Goal: Task Accomplishment & Management: Manage account settings

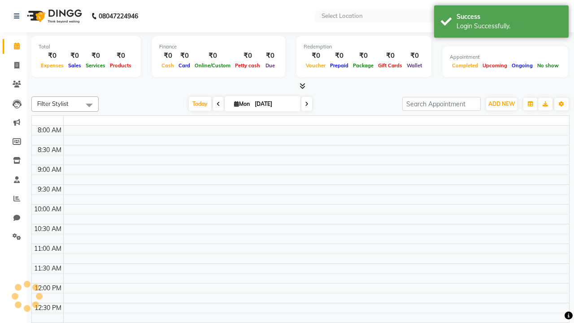
select select "en"
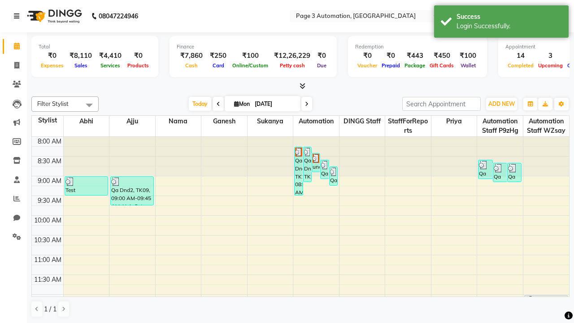
click at [18, 16] on icon at bounding box center [16, 16] width 5 height 6
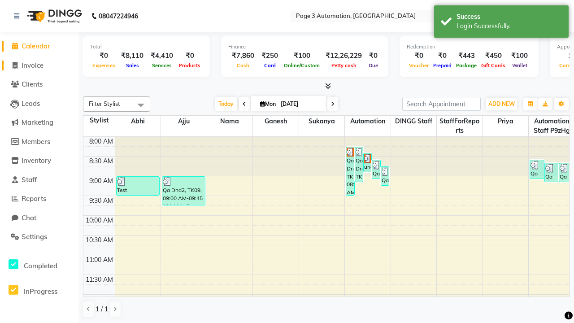
click at [39, 65] on span "Invoice" at bounding box center [33, 65] width 22 height 9
select select "2774"
select select "service"
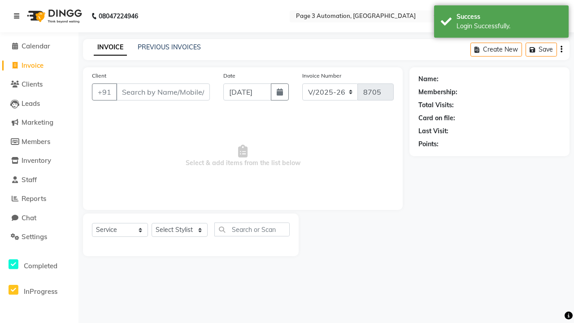
click at [18, 16] on icon at bounding box center [16, 16] width 5 height 6
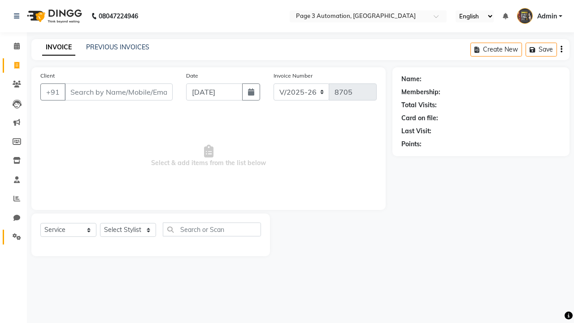
click at [13, 237] on icon at bounding box center [17, 236] width 9 height 7
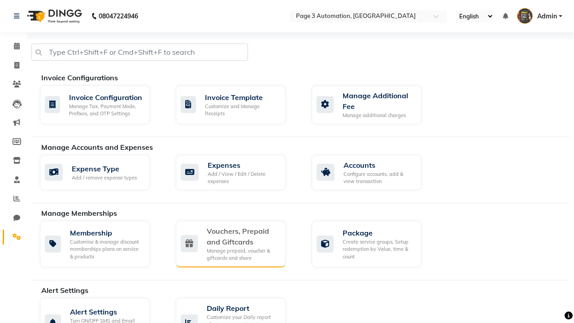
click at [242, 236] on div "Vouchers, Prepaid and Giftcards" at bounding box center [243, 237] width 72 height 22
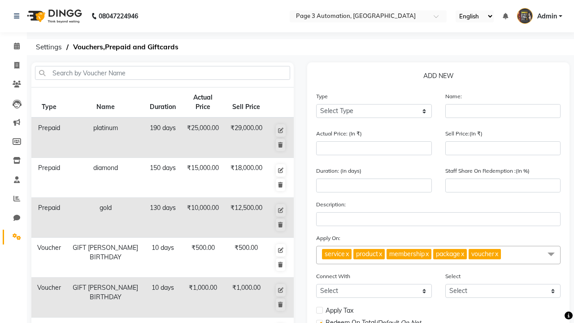
select select "V"
type input "Testing Voucher nIr"
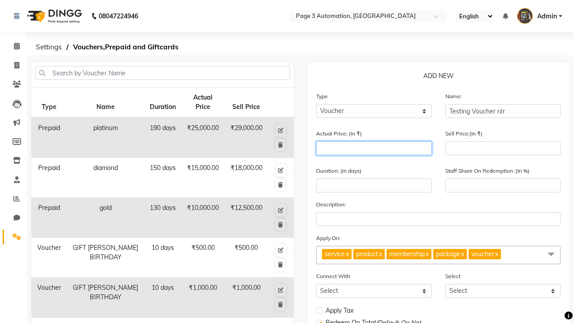
type input "1500"
type input "0"
type input "1500"
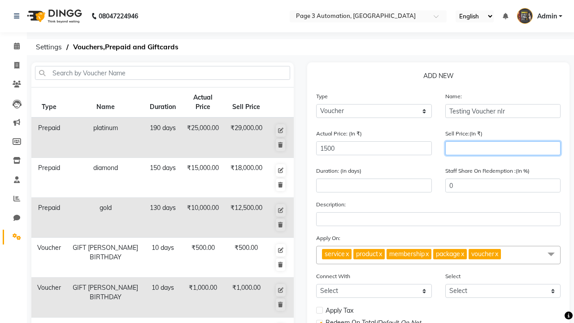
type input "1200"
type input "80"
type input "1200"
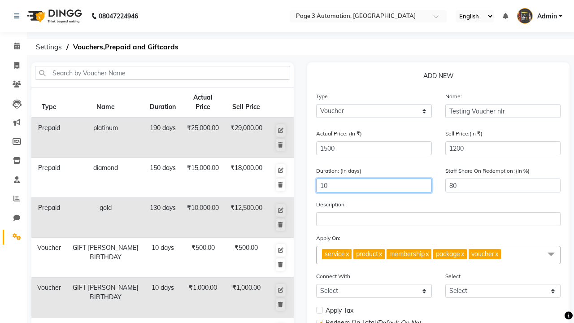
type input "10"
select select
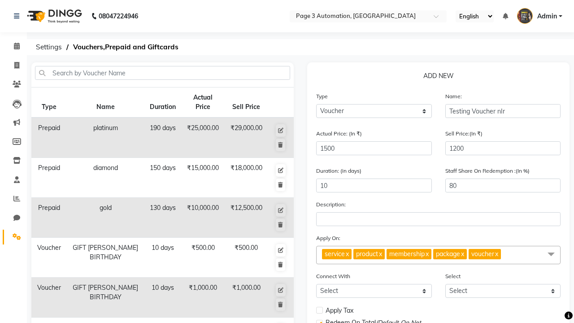
checkbox input "false"
checkbox input "true"
checkbox input "false"
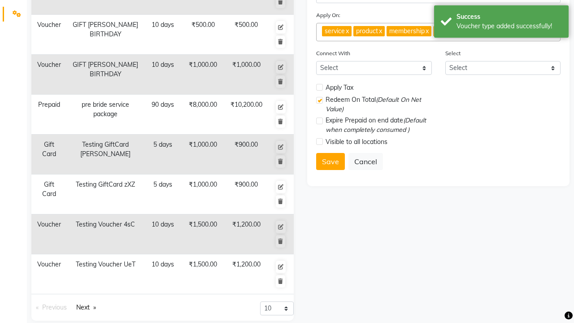
click at [502, 23] on div "Voucher type added successfully!" at bounding box center [509, 26] width 105 height 9
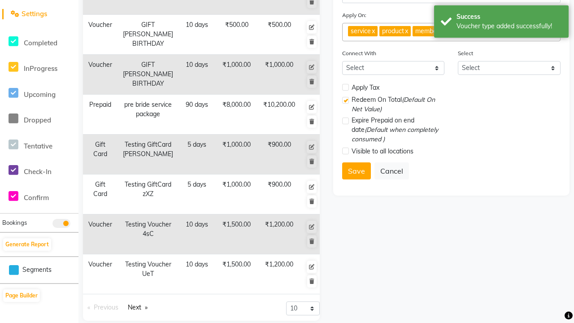
scroll to position [0, 0]
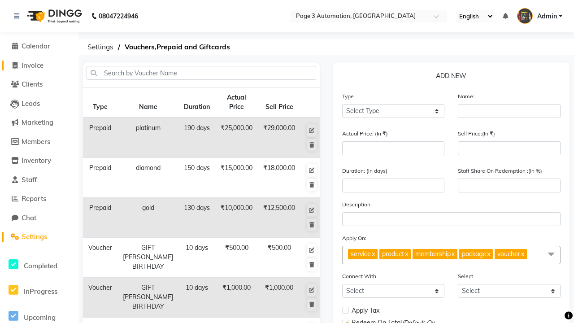
click at [39, 65] on span "Invoice" at bounding box center [33, 65] width 22 height 9
select select "2774"
select select "service"
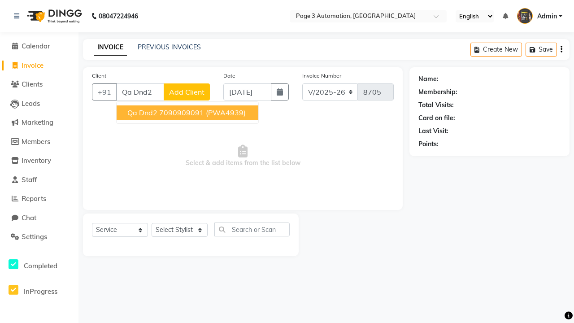
click at [189, 113] on ngb-highlight "7090909091" at bounding box center [181, 112] width 45 height 9
type input "7090909091"
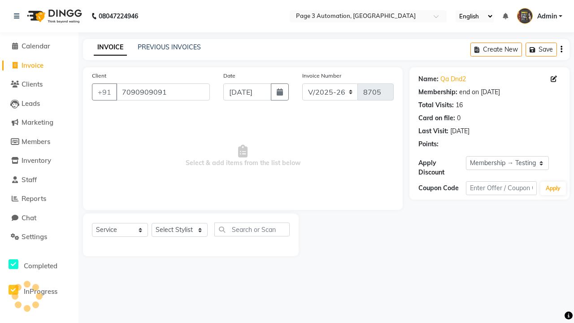
select select "0:"
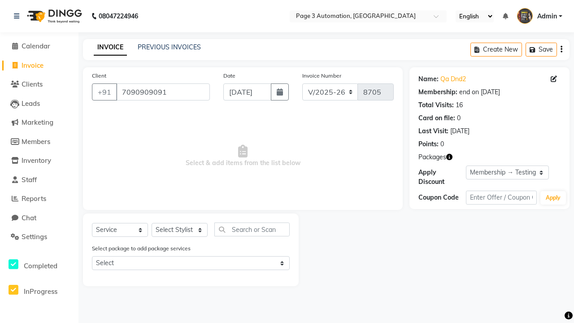
select select "V"
select select "71572"
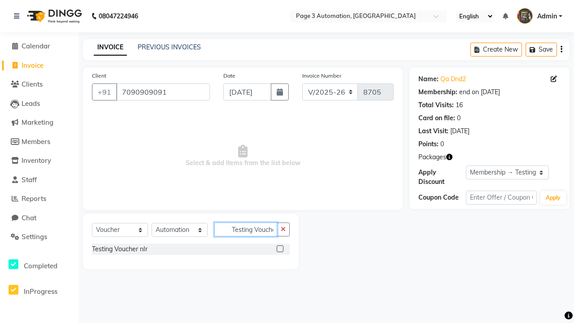
scroll to position [0, 2]
type input "Testing Voucher nIr"
click at [280, 249] on label at bounding box center [280, 249] width 7 height 7
click at [280, 249] on input "checkbox" at bounding box center [280, 249] width 6 height 6
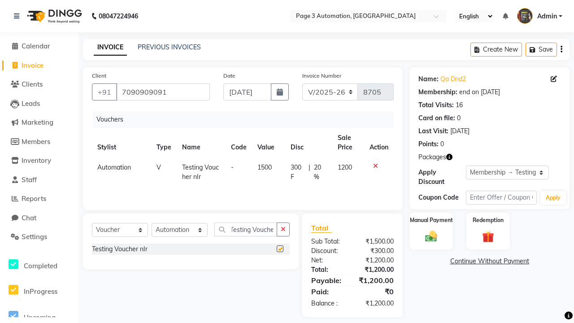
scroll to position [0, 0]
checkbox input "false"
click at [431, 220] on label "Manual Payment" at bounding box center [431, 220] width 45 height 9
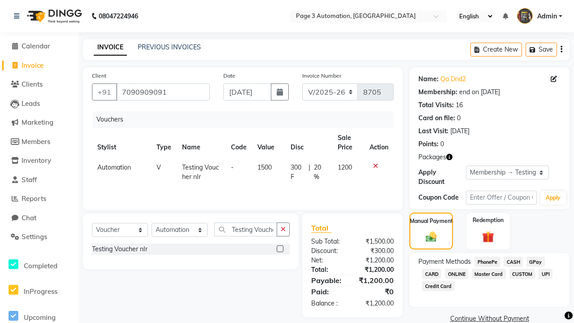
click at [513, 262] on span "CASH" at bounding box center [513, 262] width 19 height 10
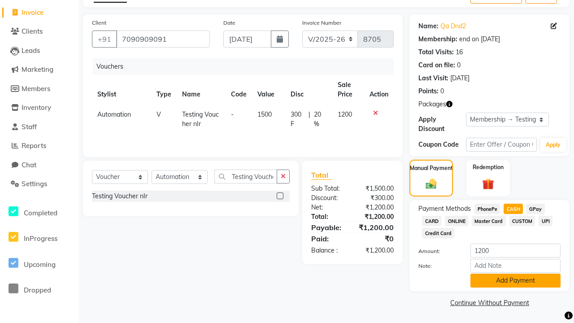
click at [516, 281] on button "Add Payment" at bounding box center [516, 281] width 90 height 14
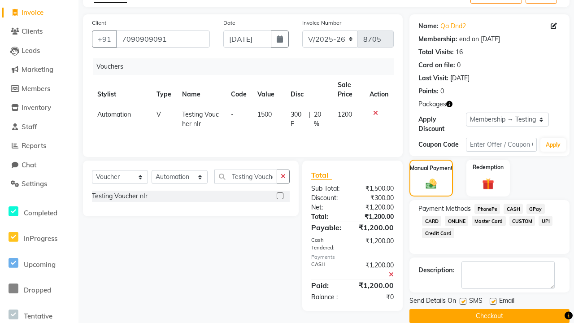
click at [463, 301] on label at bounding box center [463, 301] width 7 height 7
click at [463, 301] on input "checkbox" at bounding box center [463, 302] width 6 height 6
checkbox input "false"
click at [493, 301] on label at bounding box center [493, 301] width 7 height 7
click at [493, 301] on input "checkbox" at bounding box center [493, 302] width 6 height 6
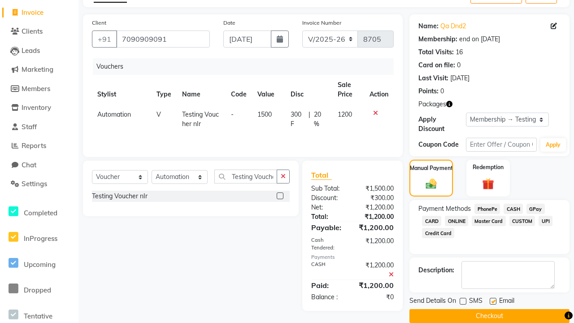
checkbox input "false"
click at [490, 316] on button "Checkout" at bounding box center [490, 316] width 160 height 14
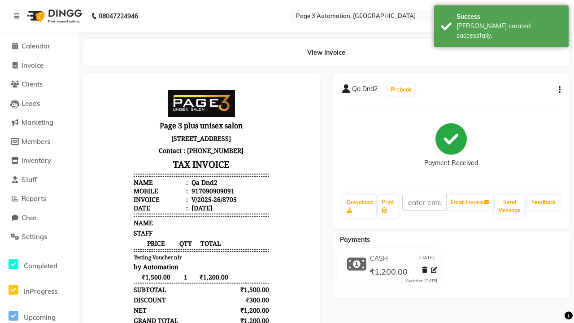
click at [502, 23] on div "[PERSON_NAME] created successfully." at bounding box center [509, 31] width 105 height 19
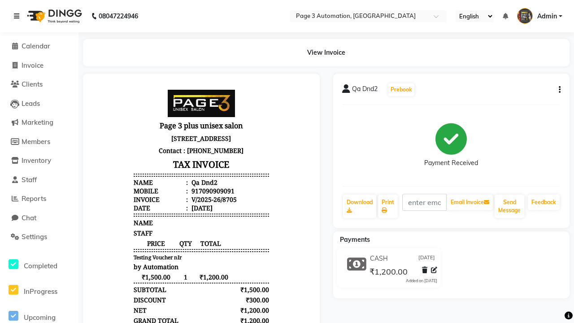
click at [18, 16] on icon at bounding box center [16, 16] width 5 height 6
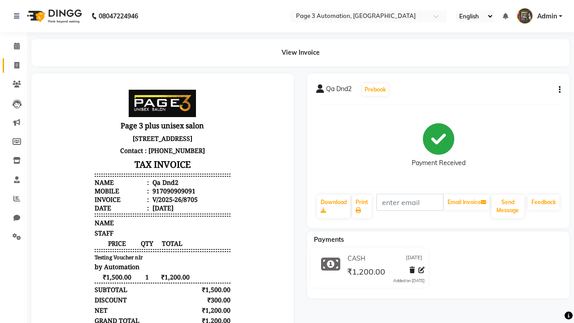
click at [13, 65] on span at bounding box center [17, 66] width 16 height 10
select select "service"
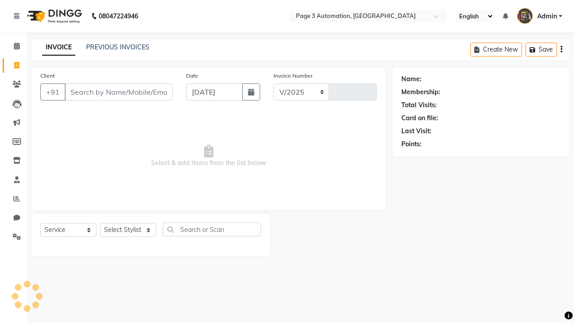
select select "2774"
type input "8706"
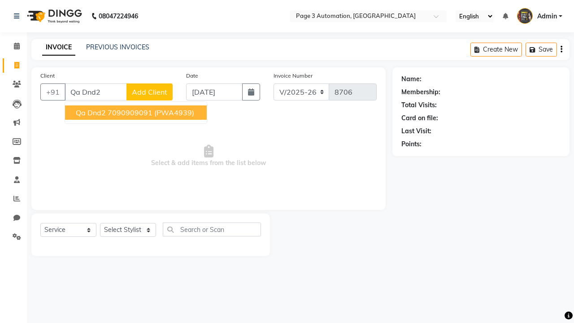
click at [137, 113] on ngb-highlight "7090909091" at bounding box center [130, 112] width 45 height 9
type input "7090909091"
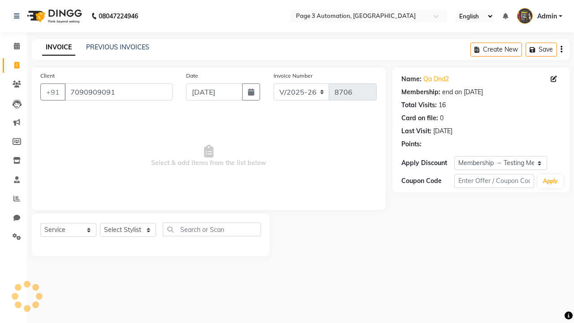
select select "0:"
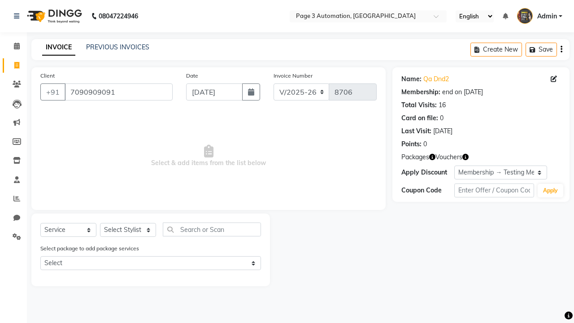
select select "71572"
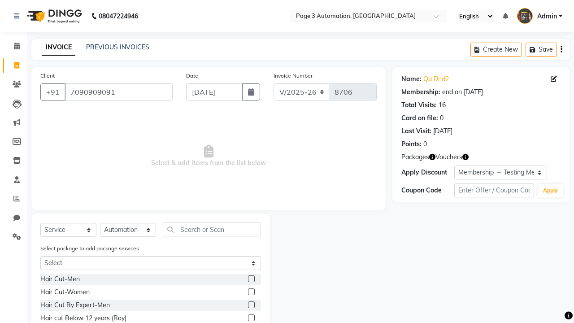
click at [251, 305] on label at bounding box center [251, 305] width 7 height 7
click at [251, 305] on input "checkbox" at bounding box center [251, 306] width 6 height 6
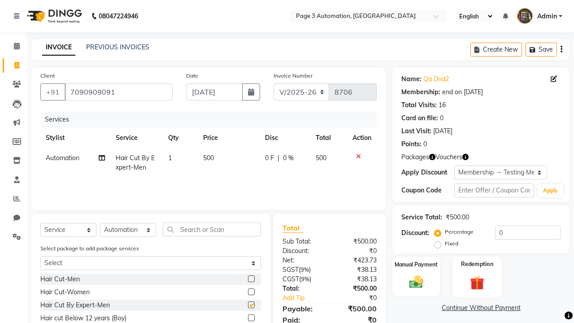
click at [478, 264] on label "Redemption" at bounding box center [477, 264] width 32 height 9
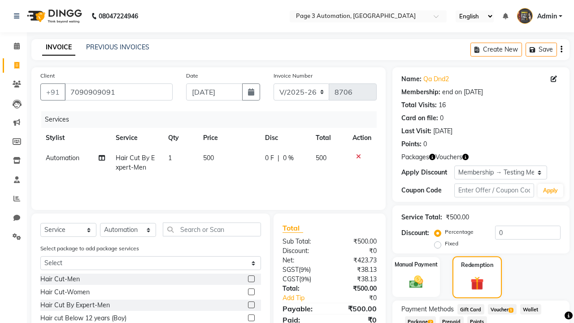
checkbox input "false"
click at [503, 309] on span "Voucher 1" at bounding box center [502, 309] width 29 height 10
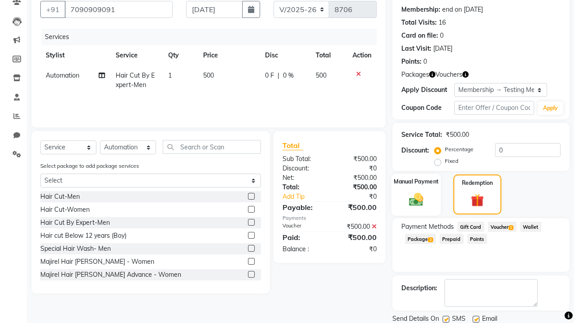
click at [417, 182] on label "Manual Payment" at bounding box center [416, 181] width 45 height 9
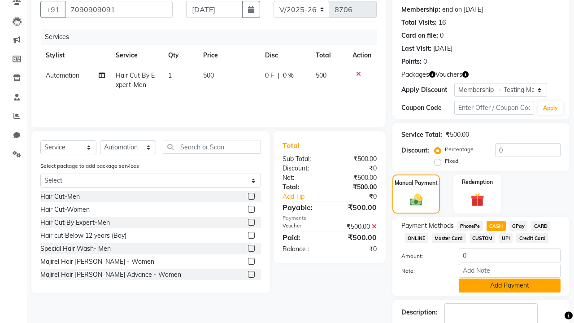
click at [510, 285] on button "Add Payment" at bounding box center [510, 286] width 102 height 14
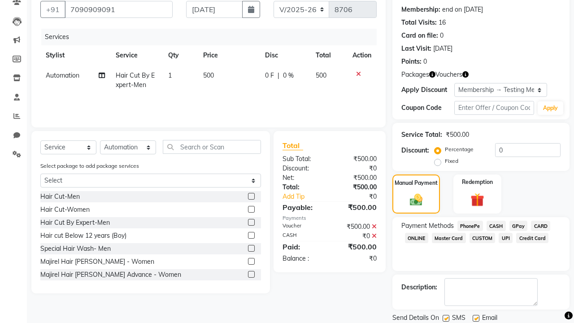
click at [446, 318] on label at bounding box center [446, 318] width 7 height 7
click at [446, 318] on input "checkbox" at bounding box center [446, 319] width 6 height 6
checkbox input "false"
click at [476, 318] on label at bounding box center [476, 318] width 7 height 7
click at [476, 318] on input "checkbox" at bounding box center [476, 319] width 6 height 6
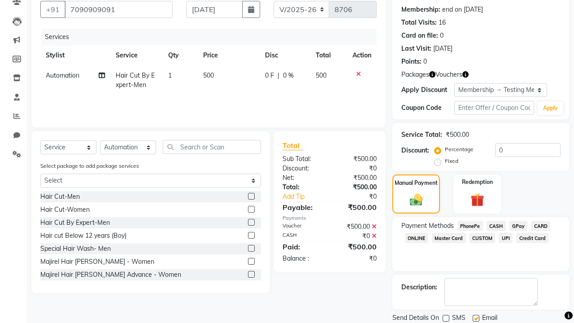
checkbox input "false"
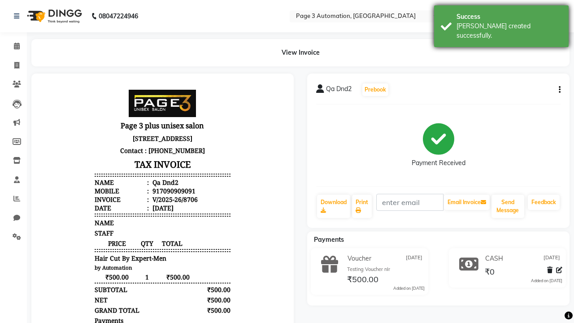
click at [502, 23] on div "[PERSON_NAME] created successfully." at bounding box center [509, 31] width 105 height 19
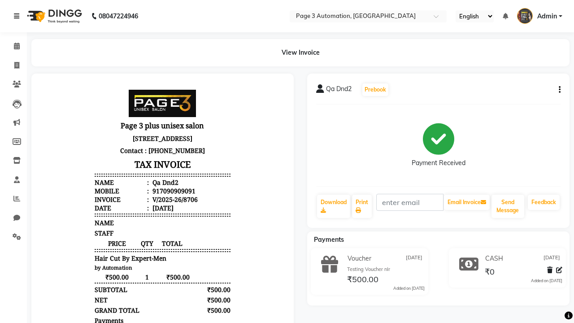
click at [18, 16] on icon at bounding box center [16, 16] width 5 height 6
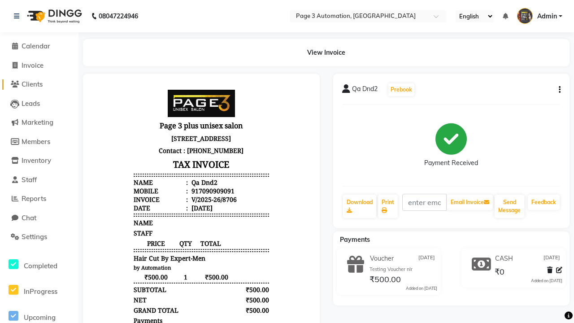
click at [39, 84] on span "Clients" at bounding box center [32, 84] width 21 height 9
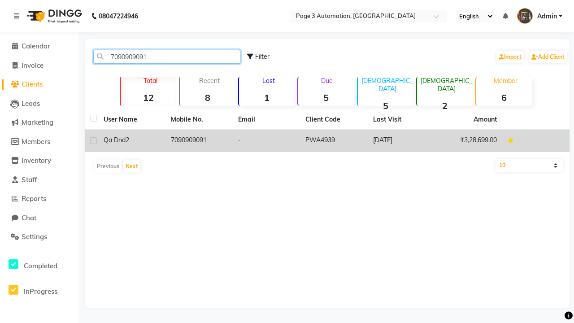
type input "7090909091"
click at [199, 141] on td "7090909091" at bounding box center [199, 141] width 67 height 22
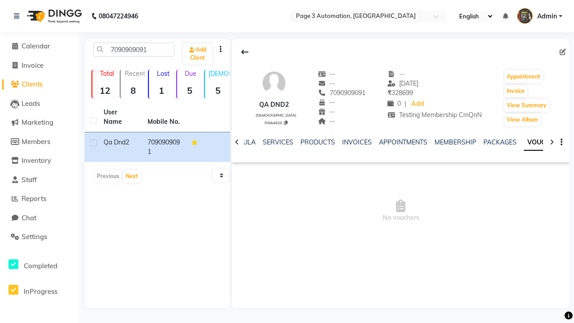
scroll to position [0, 206]
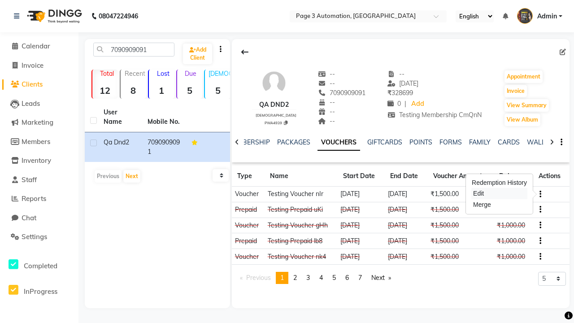
click at [500, 193] on div "Edit" at bounding box center [500, 193] width 56 height 11
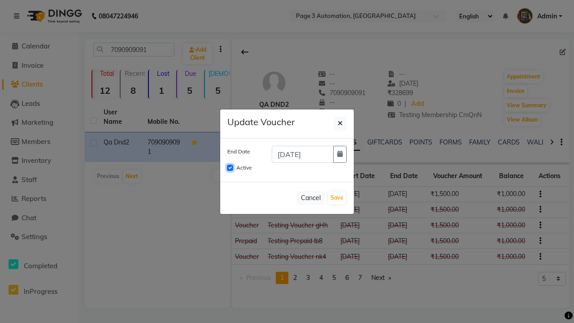
click at [230, 168] on input "Active" at bounding box center [230, 168] width 6 height 6
checkbox input "false"
click at [337, 198] on button "Save" at bounding box center [338, 198] width 18 height 13
checkbox input "false"
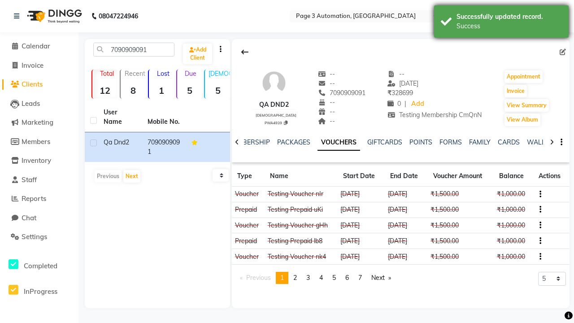
click at [502, 23] on div "Success" at bounding box center [509, 26] width 105 height 9
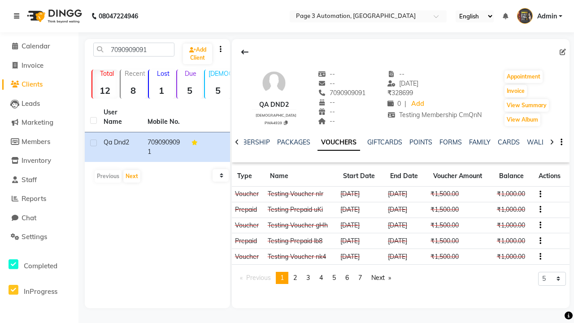
click at [18, 16] on icon at bounding box center [16, 16] width 5 height 6
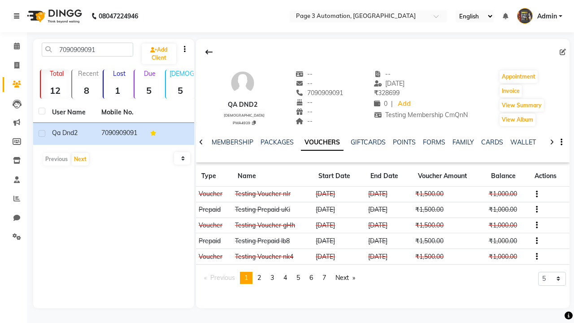
scroll to position [0, 187]
click at [13, 237] on icon at bounding box center [17, 236] width 9 height 7
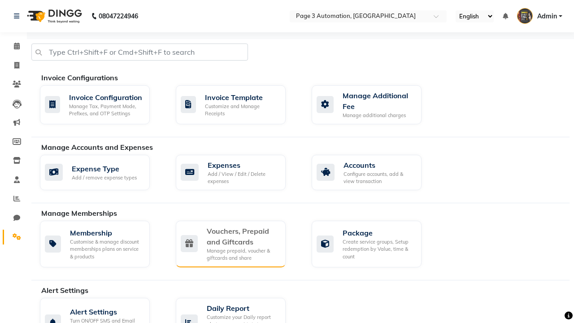
click at [242, 236] on div "Vouchers, Prepaid and Giftcards" at bounding box center [243, 237] width 72 height 22
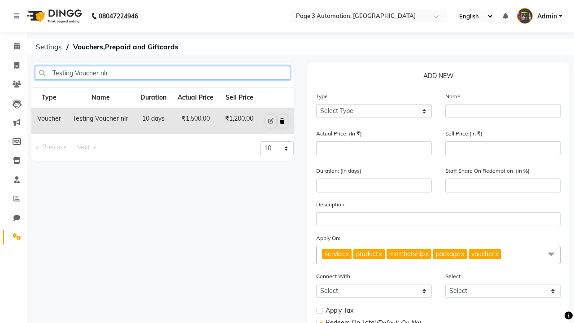
type input "Testing Voucher nIr"
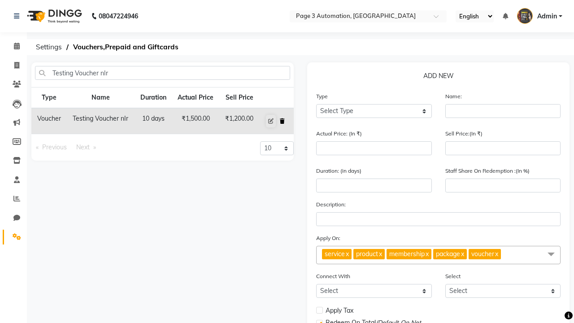
click at [282, 121] on icon at bounding box center [282, 120] width 5 height 5
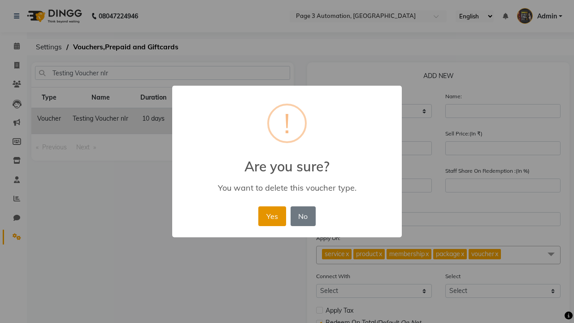
click at [272, 216] on button "Yes" at bounding box center [272, 216] width 27 height 20
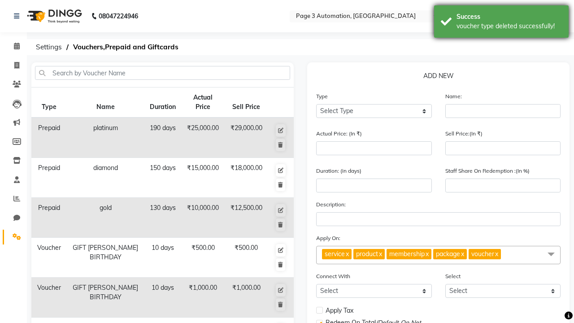
click at [502, 23] on div "voucher type deleted successfully!" at bounding box center [509, 26] width 105 height 9
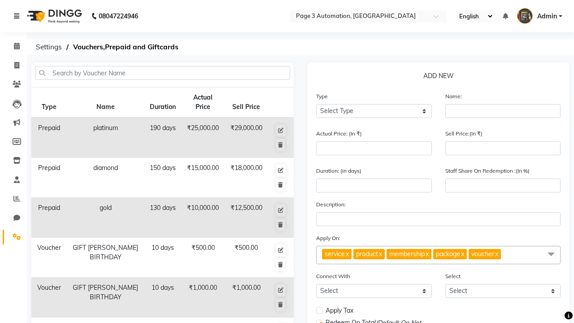
click at [18, 16] on icon at bounding box center [16, 16] width 5 height 6
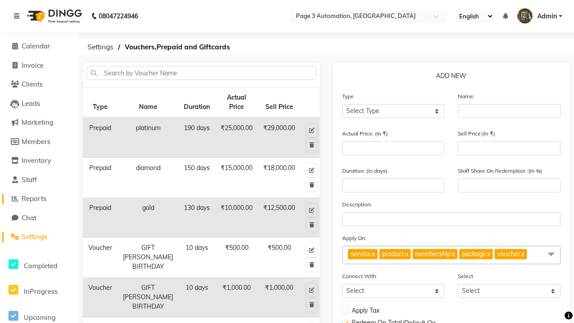
click at [39, 199] on span "Reports" at bounding box center [34, 198] width 25 height 9
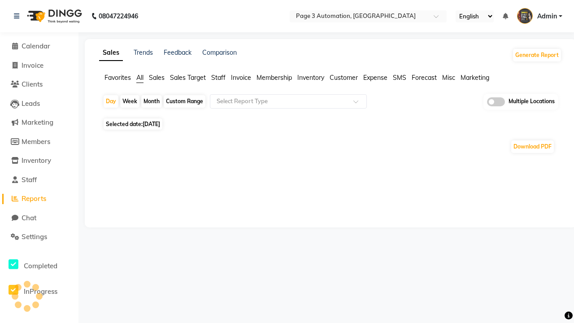
type input "Invoice"
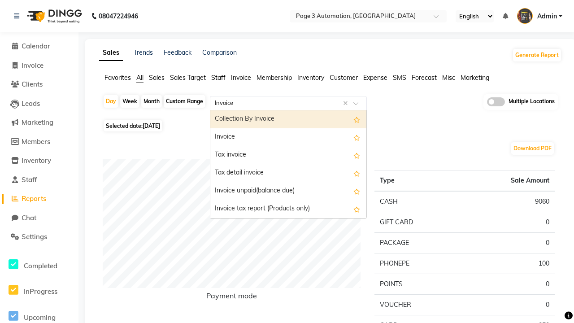
click at [289, 137] on div "Invoice" at bounding box center [288, 137] width 156 height 18
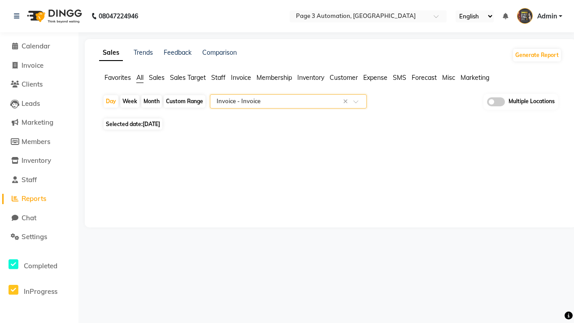
select select "full_report"
select select "csv"
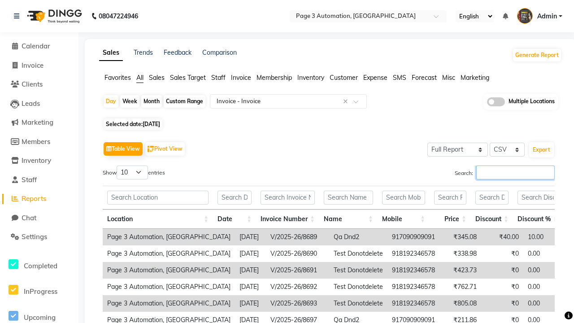
type input "V/2025-26/8706"
